Goal: Task Accomplishment & Management: Manage account settings

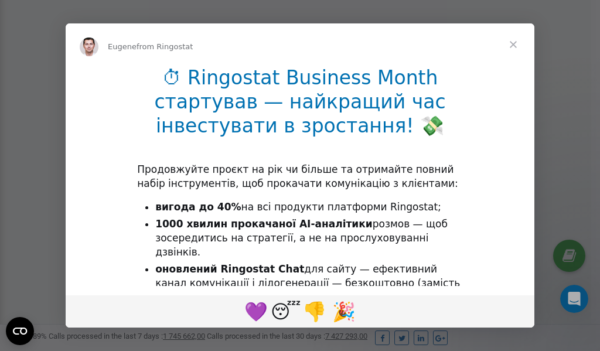
click at [515, 45] on span "Close" at bounding box center [513, 44] width 42 height 42
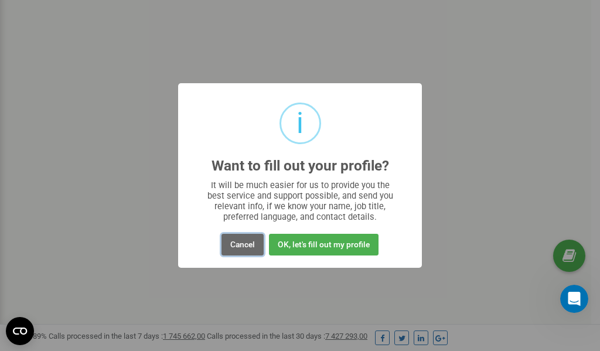
click at [246, 243] on button "Cancel" at bounding box center [243, 245] width 42 height 22
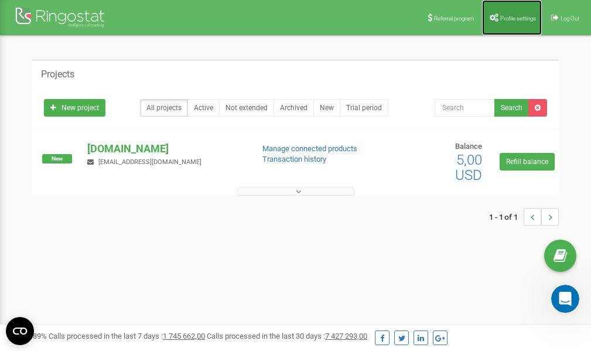
click at [509, 17] on span "Profile settings" at bounding box center [519, 18] width 36 height 6
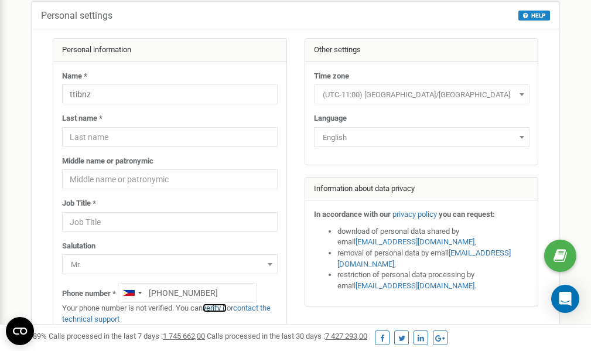
click at [220, 308] on link "verify it" at bounding box center [215, 308] width 24 height 9
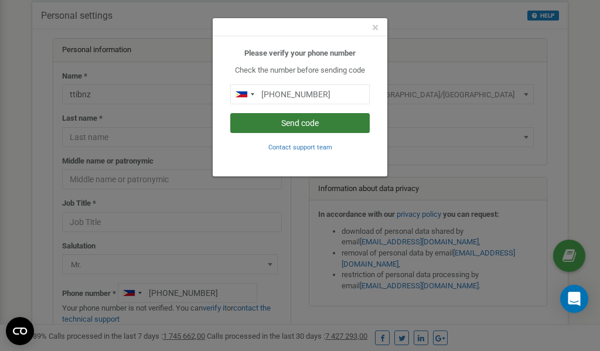
click at [295, 122] on button "Send code" at bounding box center [299, 123] width 139 height 20
